Goal: Task Accomplishment & Management: Use online tool/utility

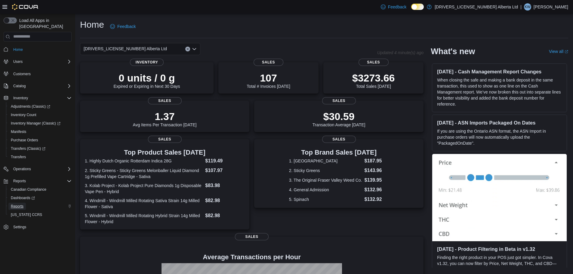
click at [21, 204] on span "Reports" at bounding box center [17, 206] width 13 height 5
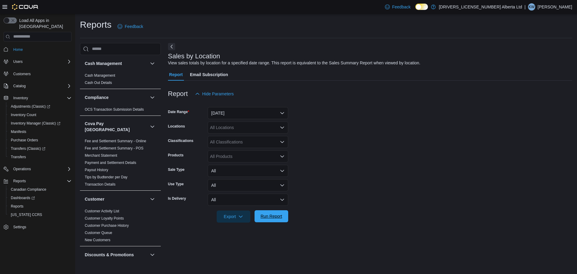
click at [263, 213] on span "Run Report" at bounding box center [271, 216] width 26 height 12
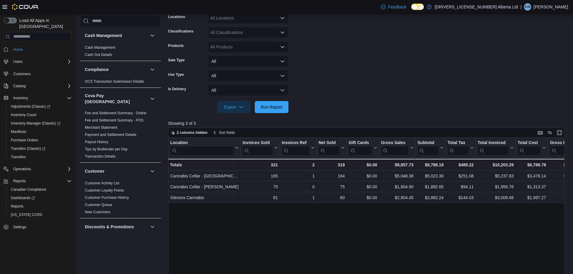
scroll to position [60, 0]
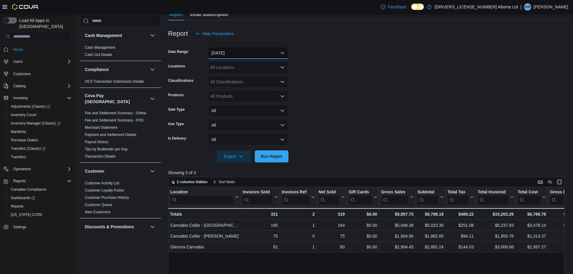
drag, startPoint x: 253, startPoint y: 54, endPoint x: 253, endPoint y: 61, distance: 7.2
click at [253, 54] on button "[DATE]" at bounding box center [248, 53] width 81 height 12
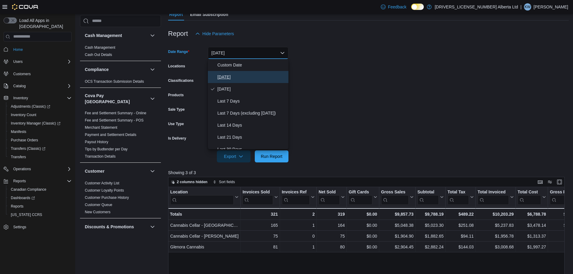
click at [246, 80] on span "[DATE]" at bounding box center [251, 76] width 69 height 7
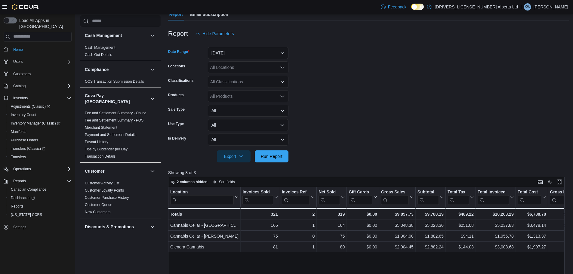
click at [271, 163] on div at bounding box center [368, 165] width 401 height 7
click at [273, 155] on span "Run Report" at bounding box center [272, 156] width 22 height 6
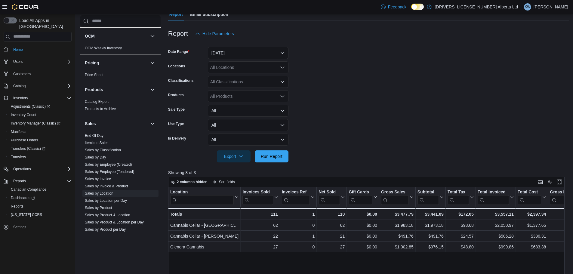
scroll to position [421, 0]
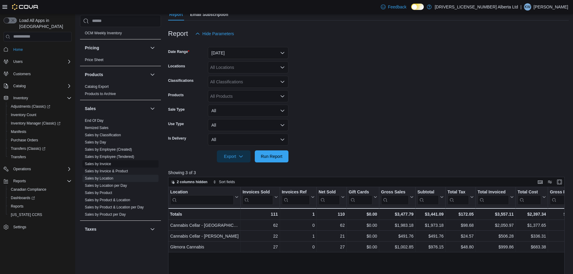
click at [108, 162] on link "Sales by Invoice" at bounding box center [98, 164] width 26 height 4
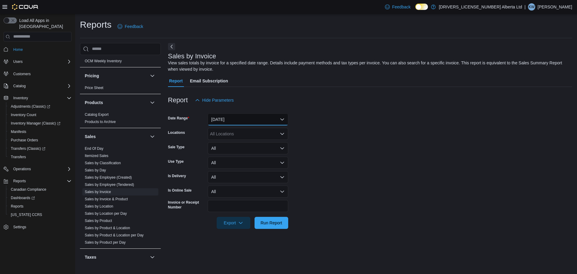
click at [246, 118] on button "[DATE]" at bounding box center [248, 119] width 81 height 12
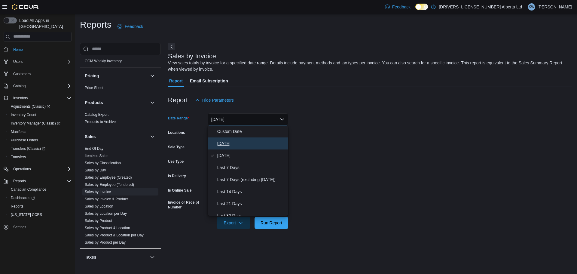
click at [247, 145] on span "[DATE]" at bounding box center [251, 143] width 69 height 7
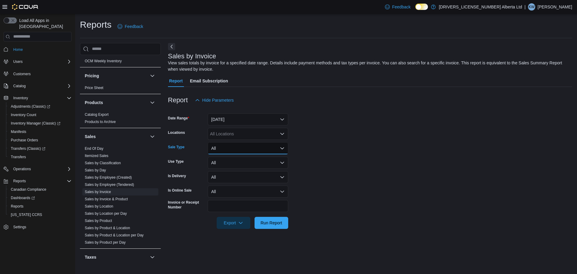
click at [260, 150] on button "All" at bounding box center [248, 148] width 81 height 12
click at [256, 132] on div "All Locations" at bounding box center [248, 134] width 81 height 12
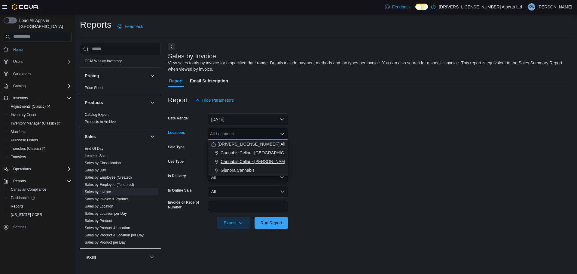
click at [257, 162] on span "Cannabis Cellar - [PERSON_NAME]" at bounding box center [255, 161] width 68 height 6
click at [275, 220] on span "Run Report" at bounding box center [271, 222] width 26 height 12
